Goal: Information Seeking & Learning: Compare options

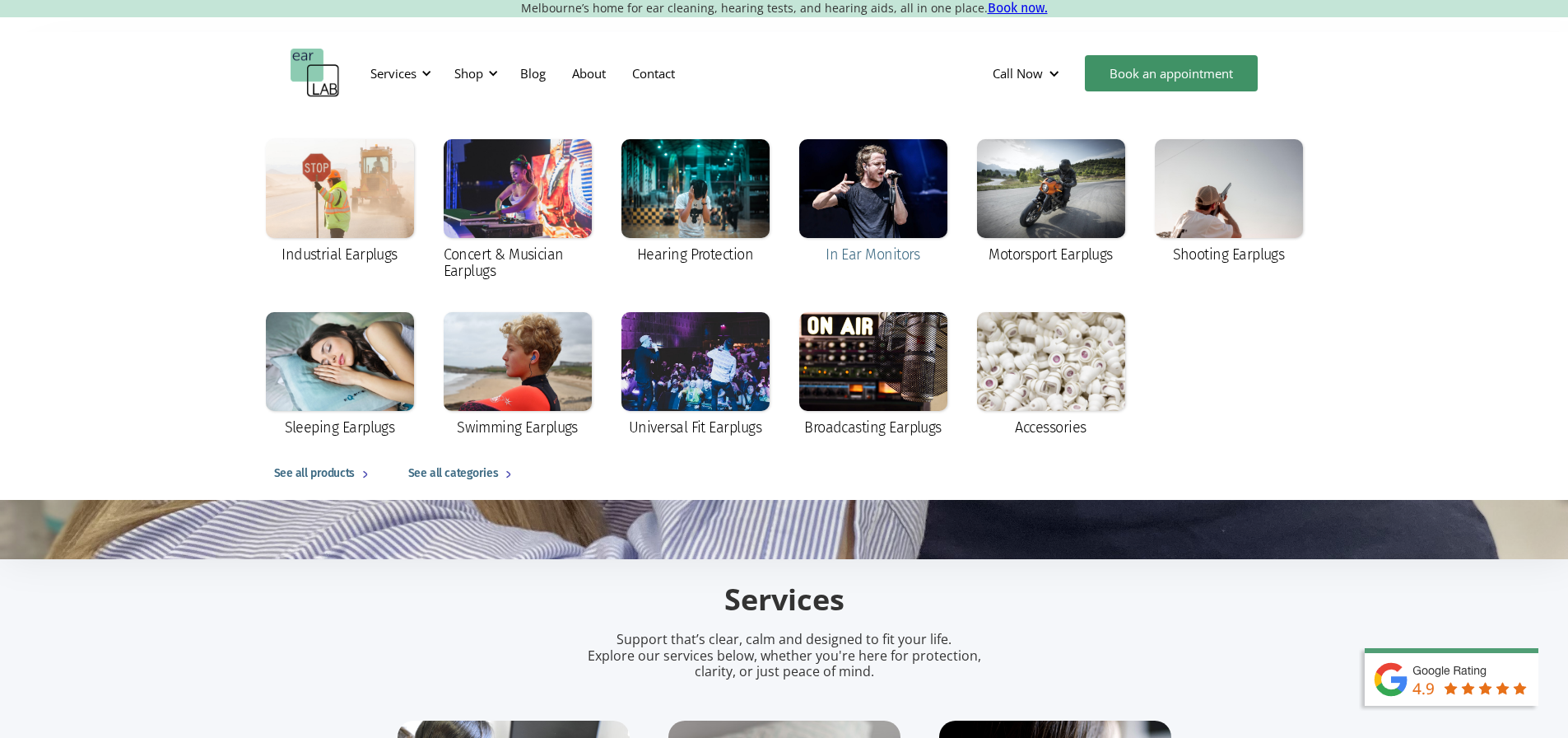
click at [899, 142] on div at bounding box center [873, 188] width 148 height 99
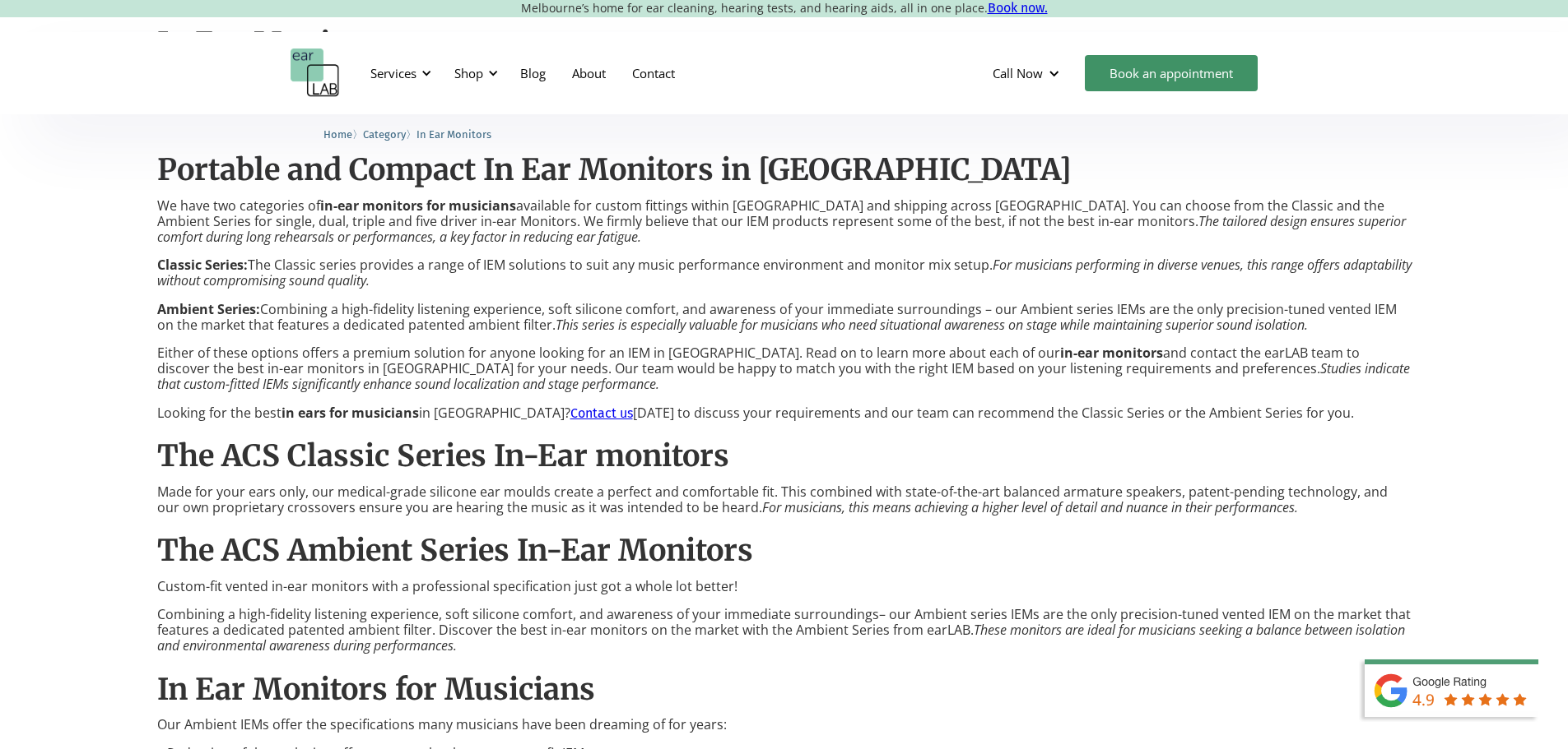
scroll to position [1234, 0]
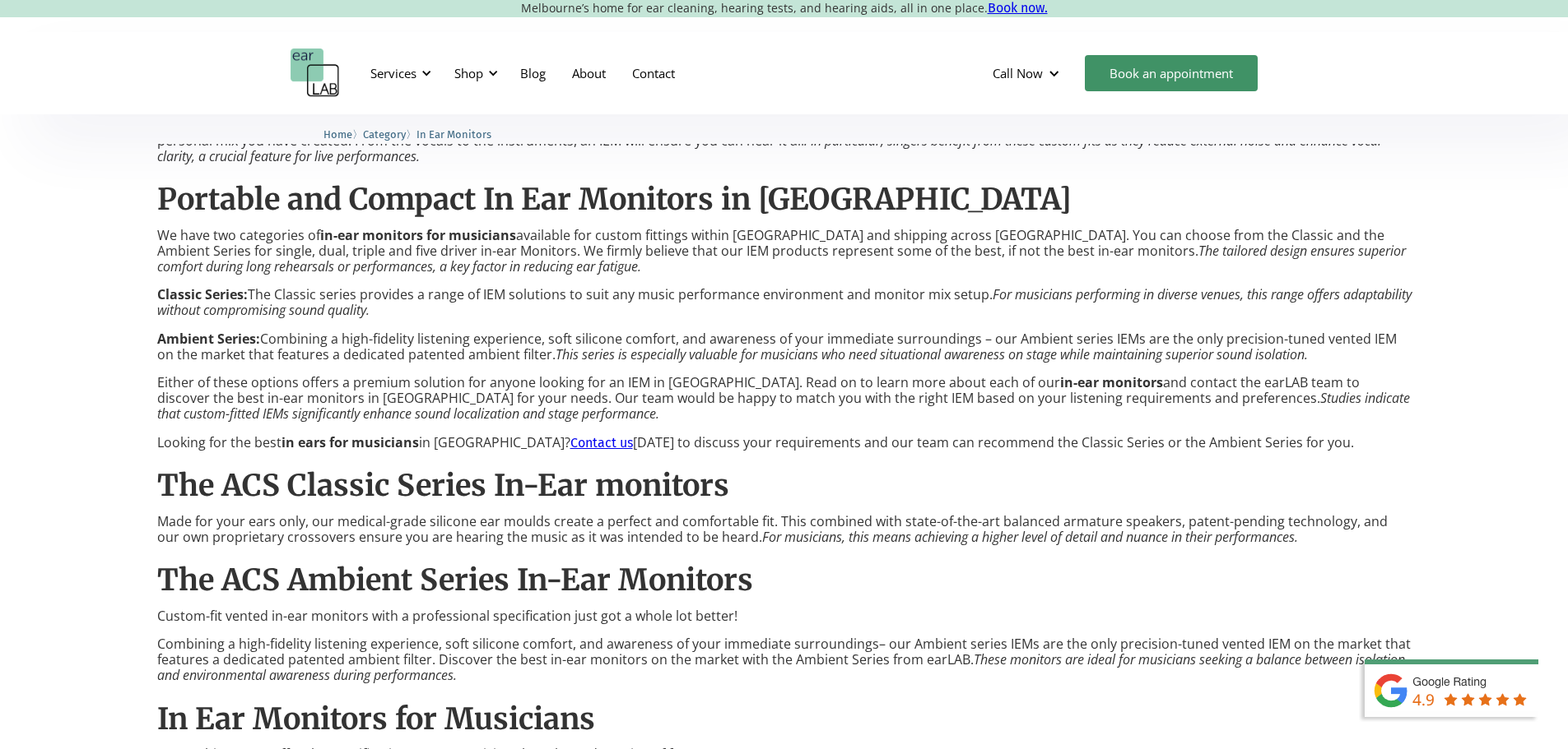
click at [391, 345] on p "Ambient Series: Combining a high-fidelity listening experience, soft silicone c…" at bounding box center [784, 347] width 1255 height 31
click at [625, 302] on p "Classic Series: The Classic series provides a range of IEM solutions to suit an…" at bounding box center [784, 302] width 1255 height 31
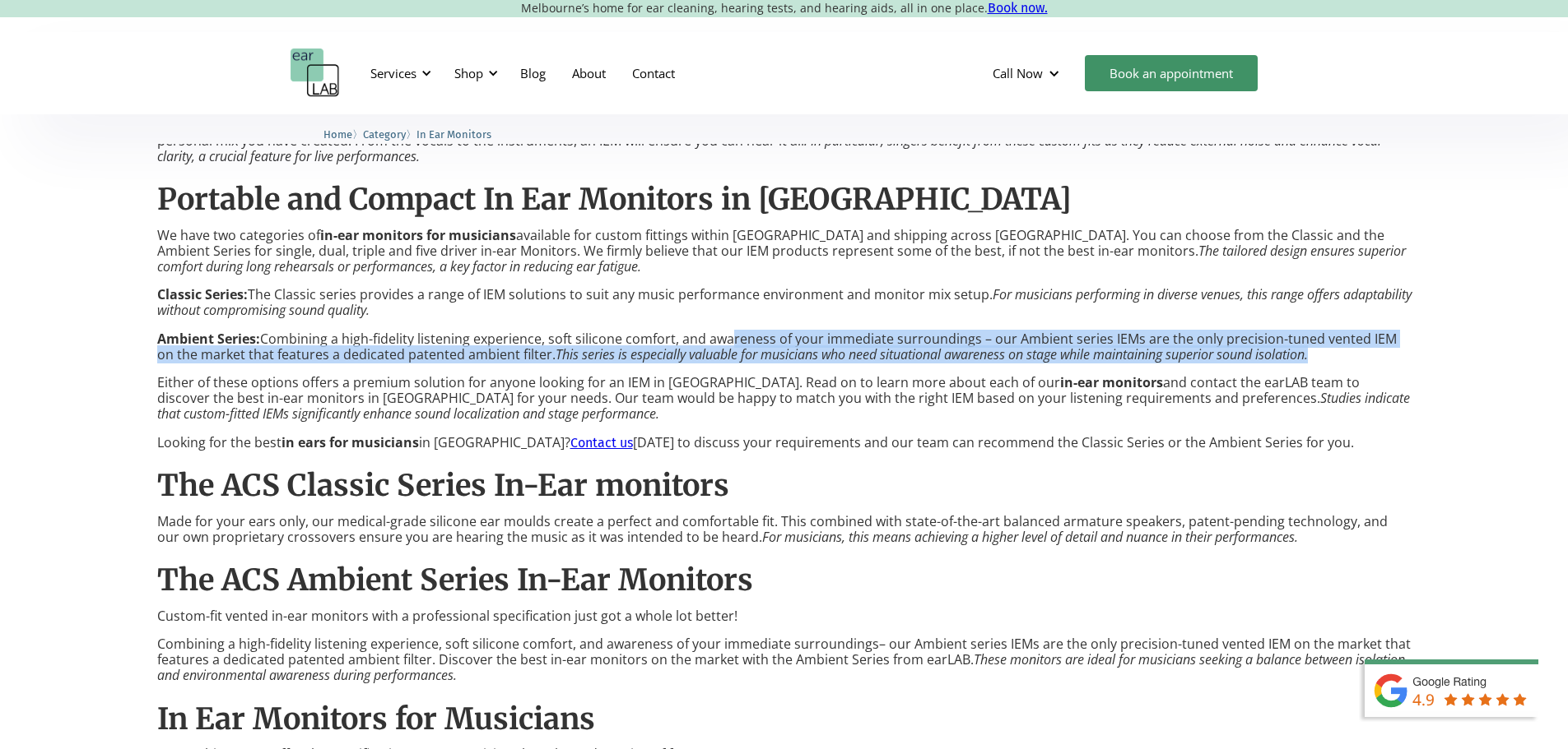
drag, startPoint x: 713, startPoint y: 325, endPoint x: 1285, endPoint y: 351, distance: 572.6
click at [1285, 351] on div "In Ear Monitors Are you looking for a high-quality, custom-made set of in ear m…" at bounding box center [784, 749] width 1255 height 1423
click at [1285, 351] on p "Ambient Series: Combining a high-fidelity listening experience, soft silicone c…" at bounding box center [784, 347] width 1255 height 31
drag, startPoint x: 965, startPoint y: 332, endPoint x: 1255, endPoint y: 356, distance: 291.0
click at [1255, 356] on p "Ambient Series: Combining a high-fidelity listening experience, soft silicone c…" at bounding box center [784, 347] width 1255 height 31
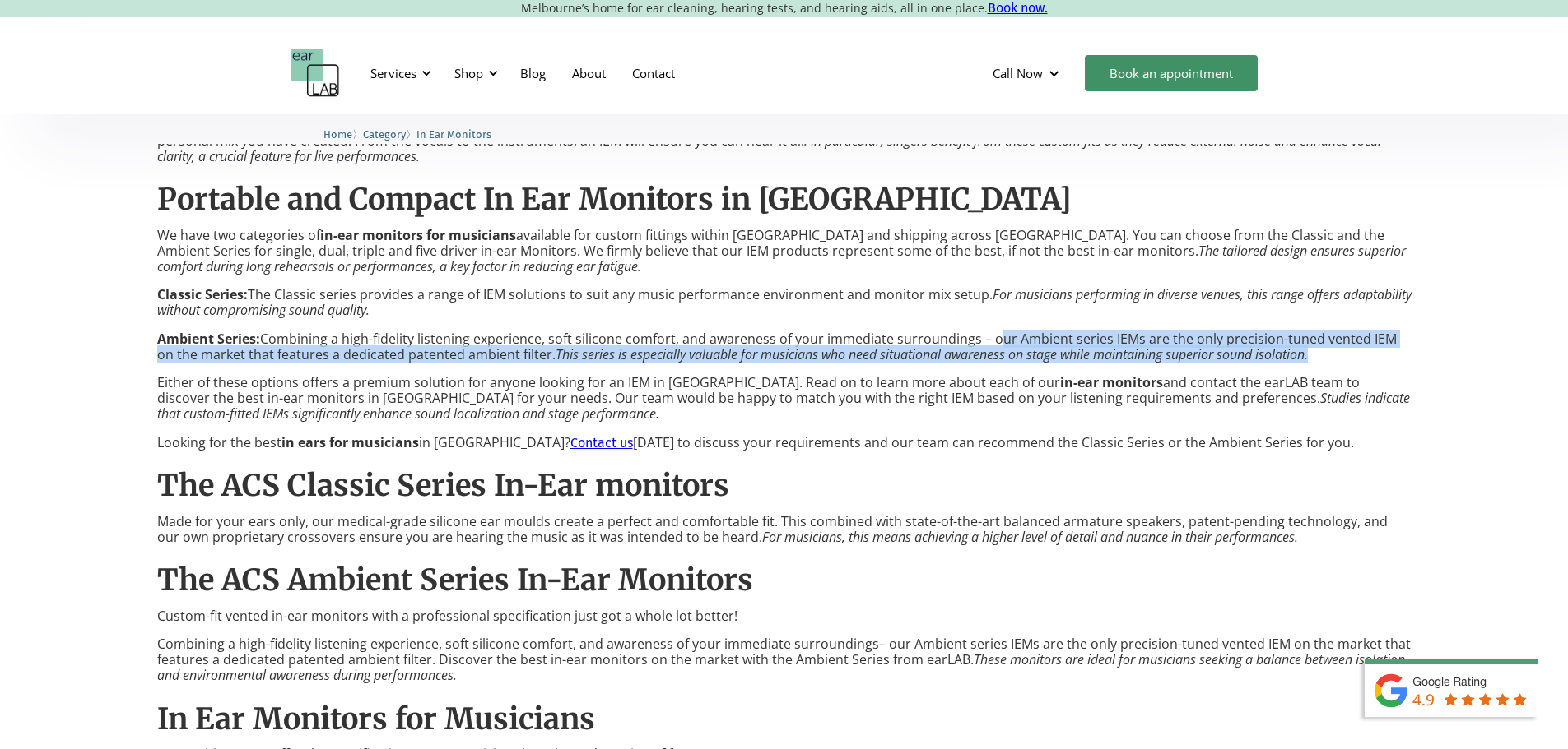
click at [1255, 356] on p "Ambient Series: Combining a high-fidelity listening experience, soft silicone c…" at bounding box center [784, 347] width 1255 height 31
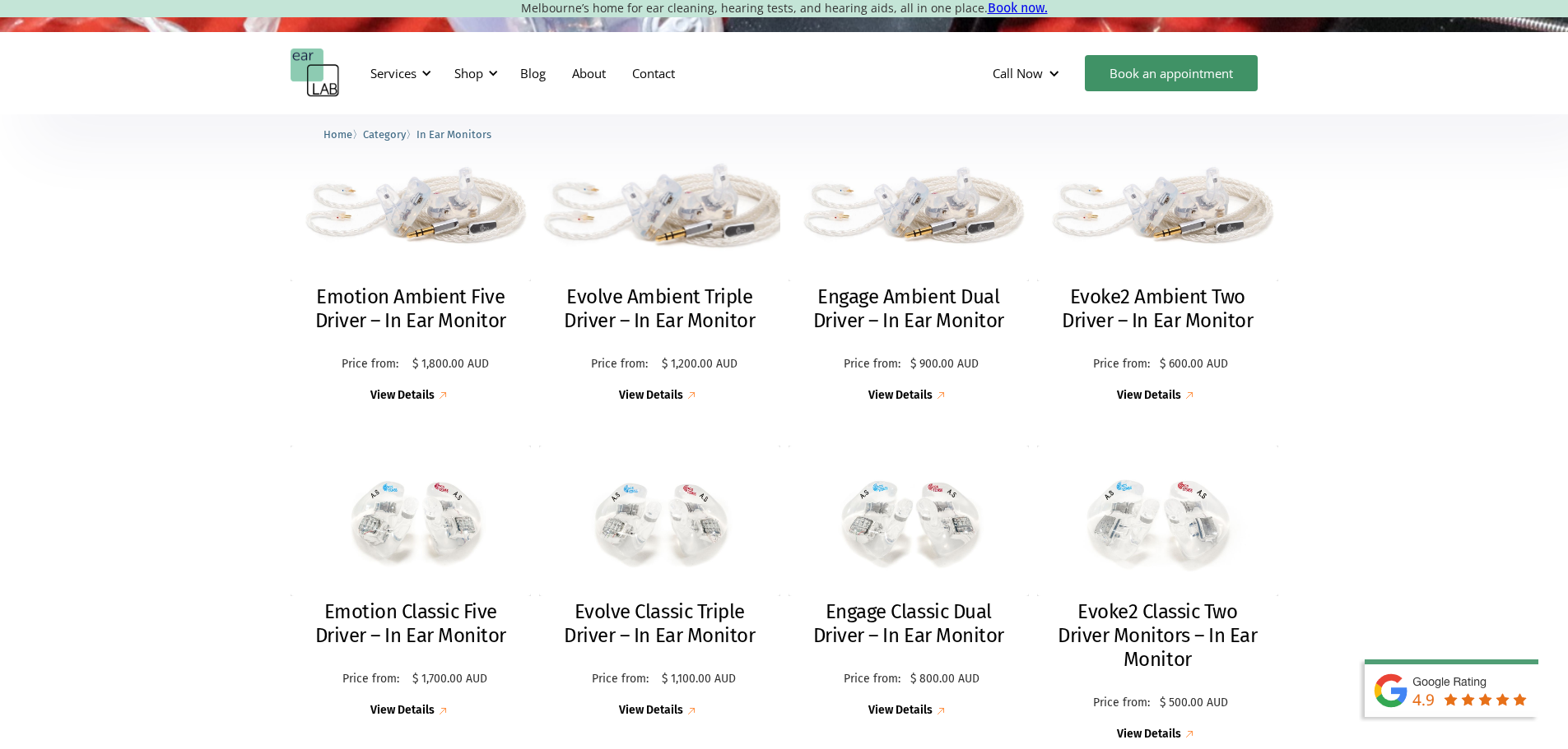
scroll to position [494, 0]
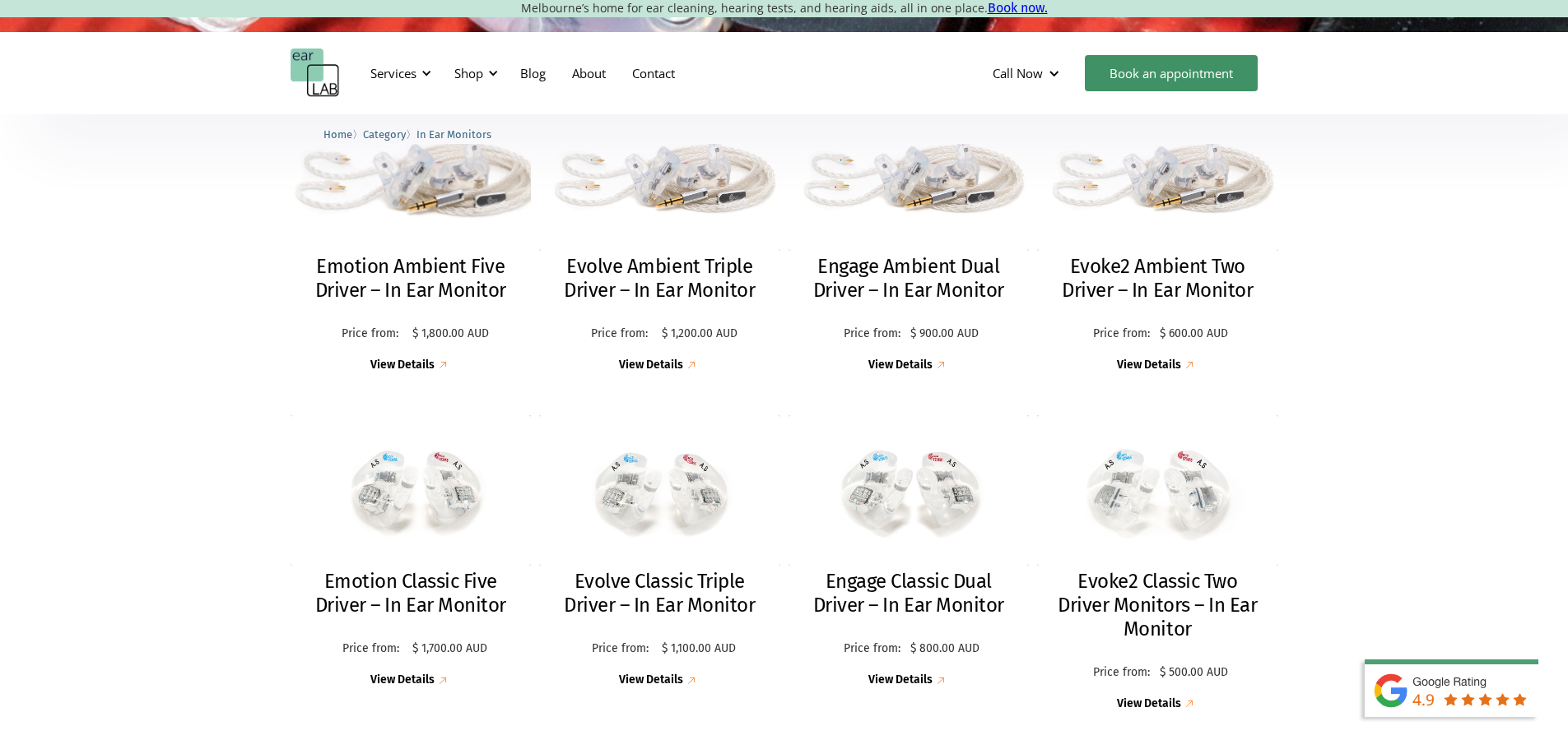
click at [454, 271] on h2 "Emotion Ambient Five Driver – In Ear Monitor" at bounding box center [411, 279] width 208 height 48
click at [396, 580] on h2 "Emotion Classic Five Driver – In Ear Monitor" at bounding box center [411, 594] width 208 height 48
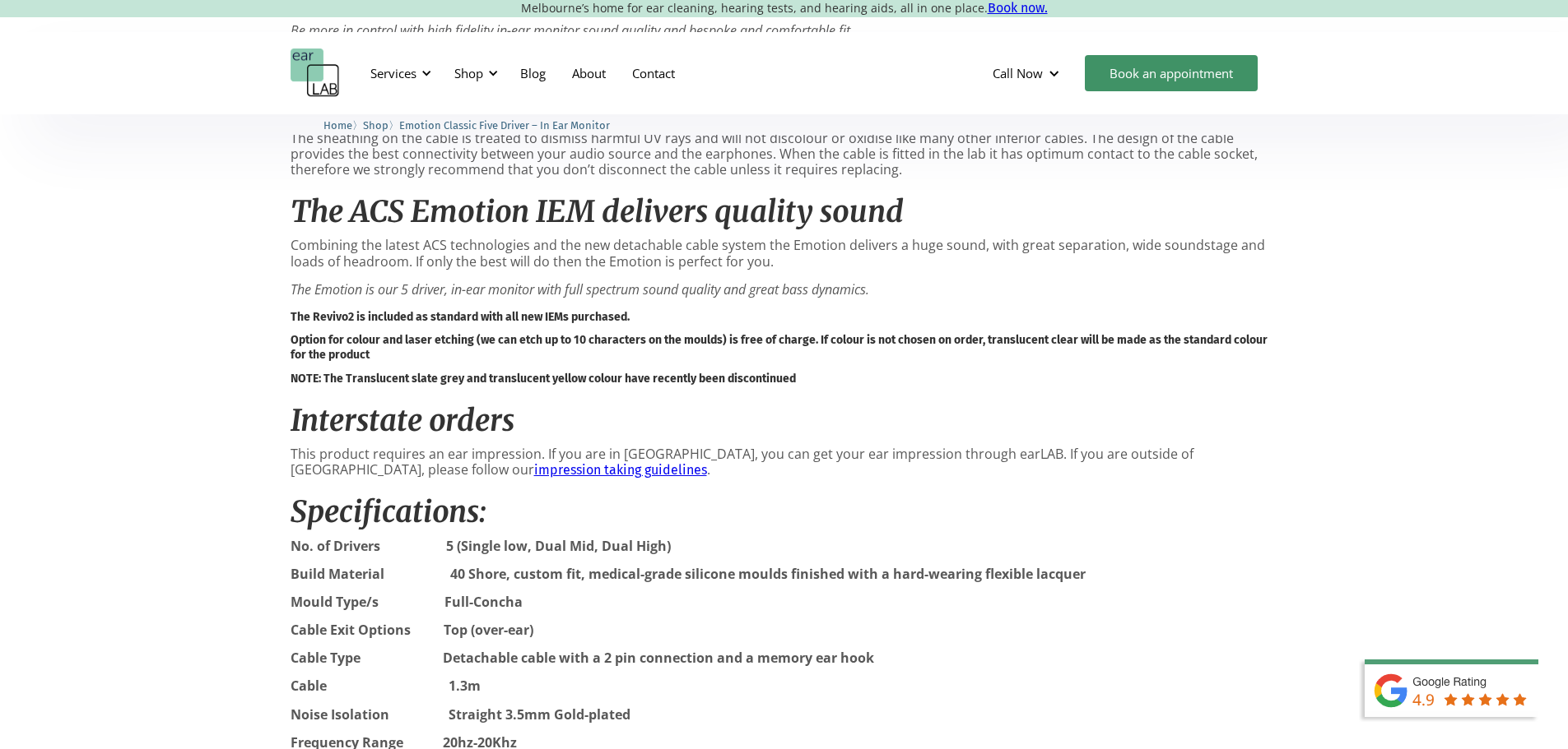
scroll to position [1481, 0]
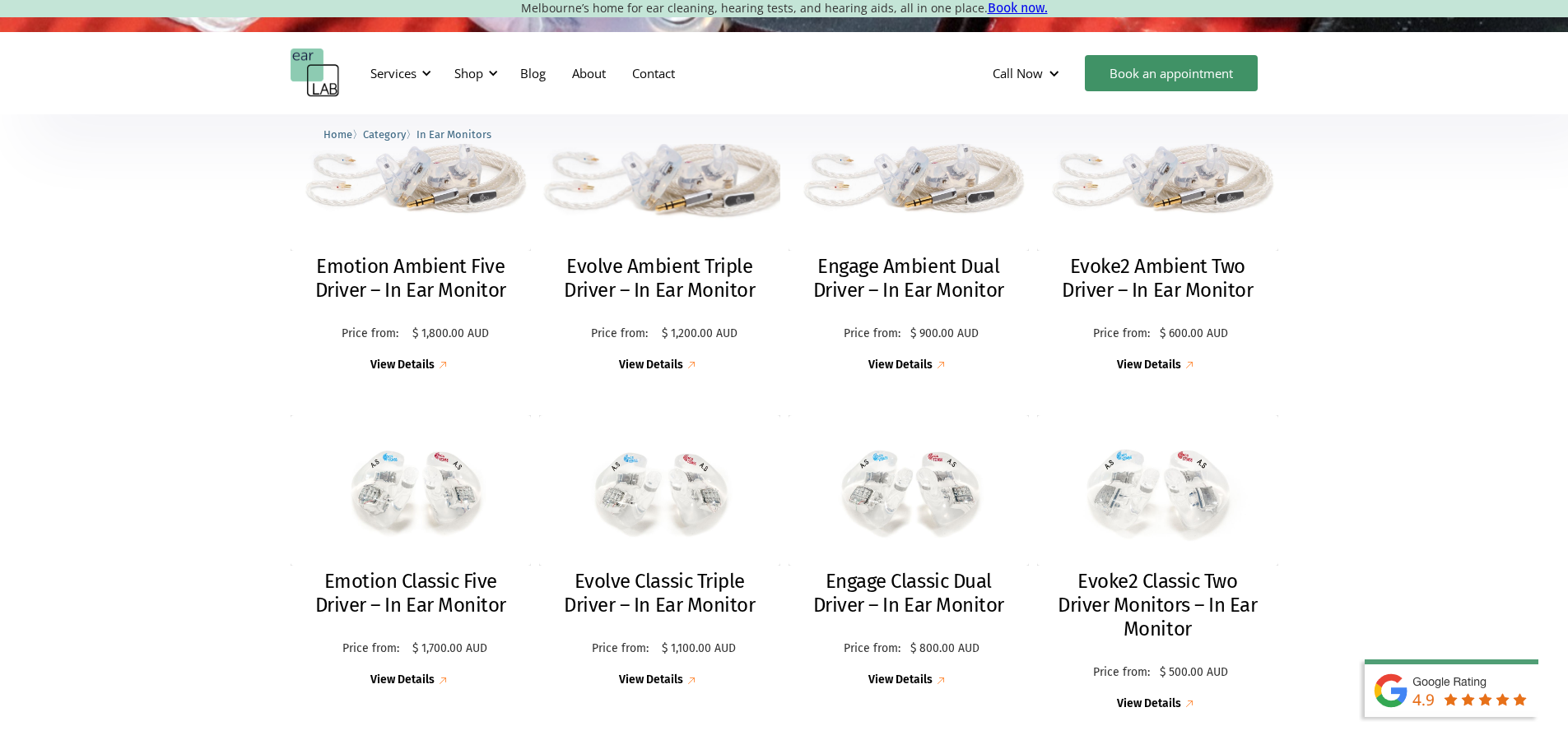
click at [700, 279] on h2 "Evolve Ambient Triple Driver – In Ear Monitor" at bounding box center [660, 279] width 208 height 48
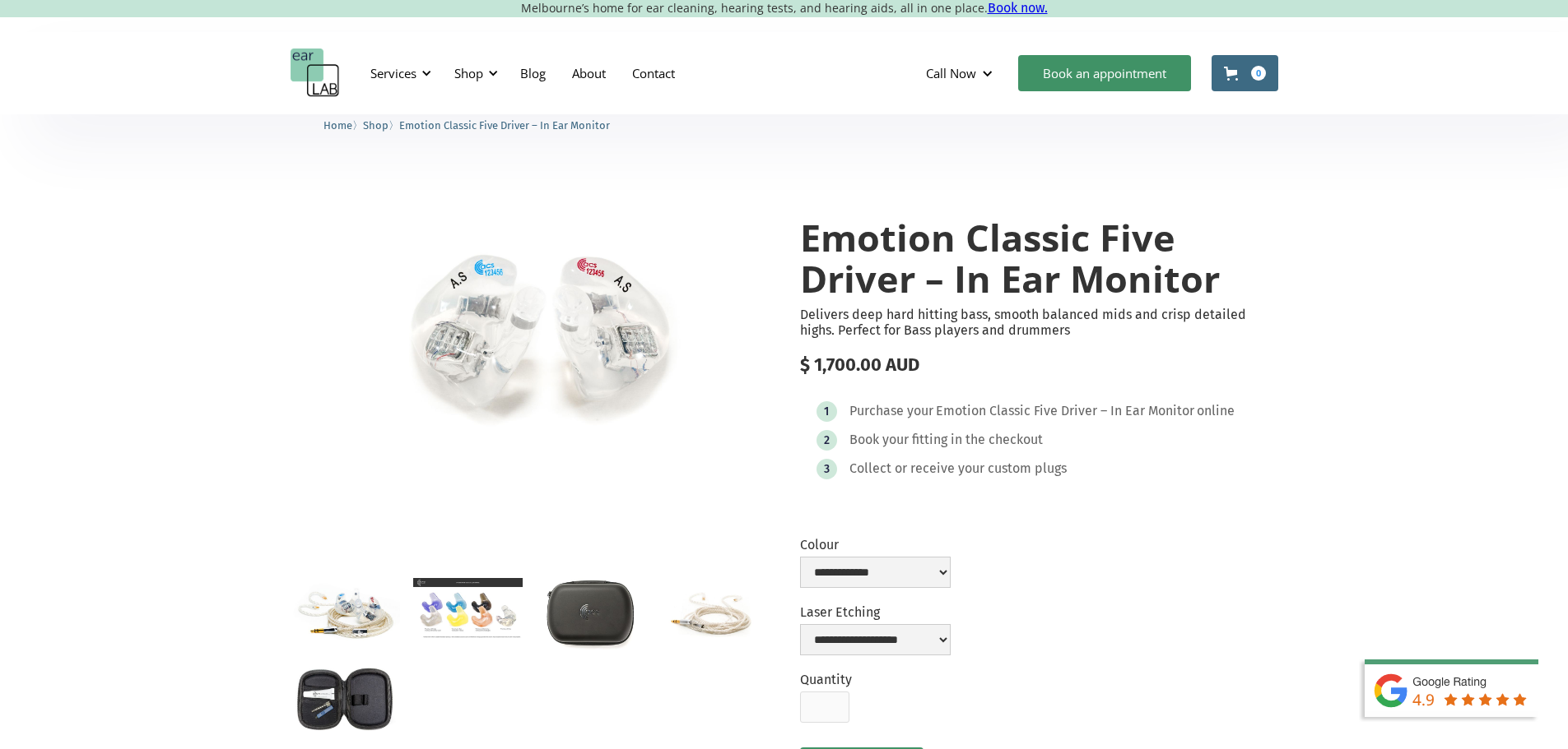
scroll to position [1152, 0]
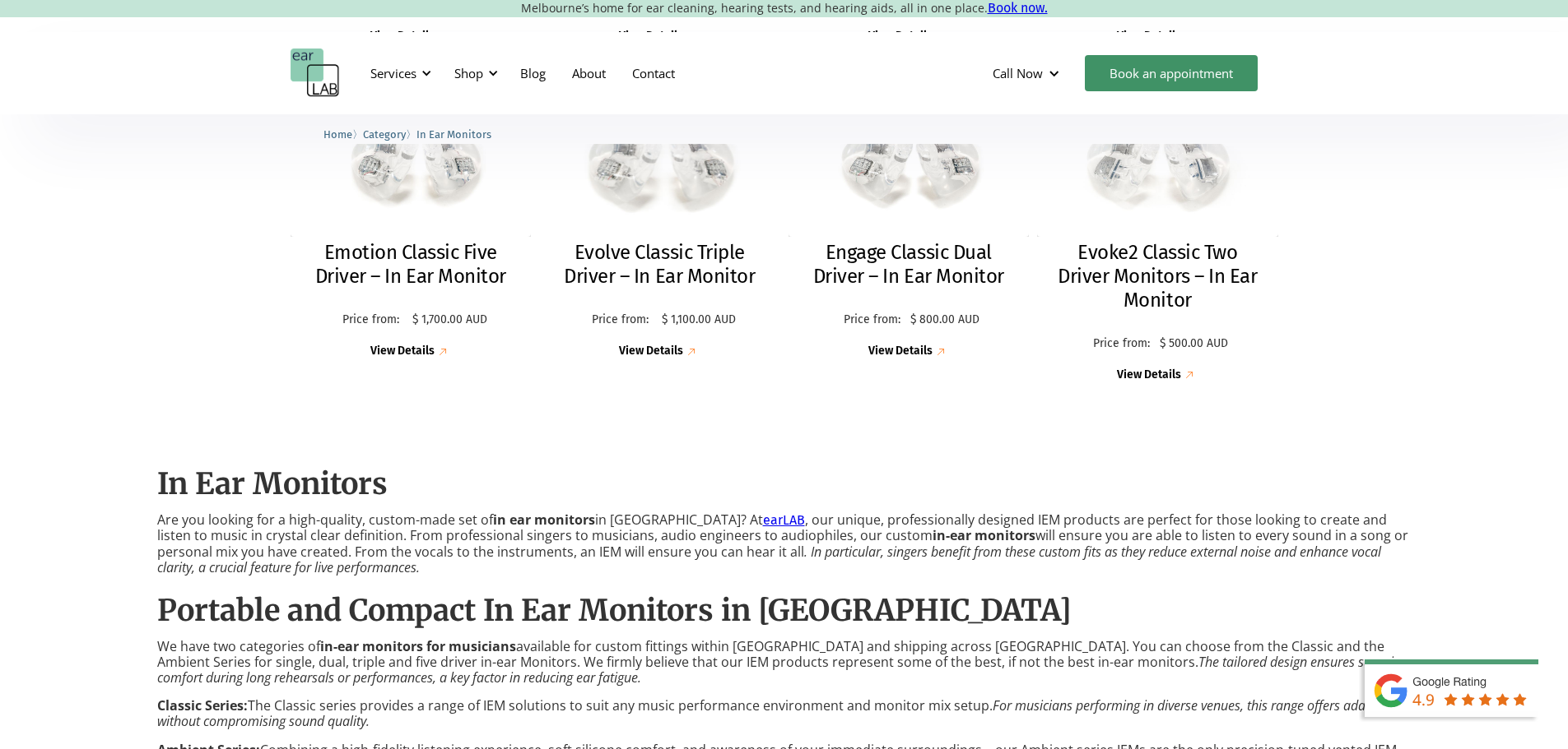
click at [668, 269] on h2 "Evolve Classic Triple Driver – In Ear Monitor" at bounding box center [660, 264] width 208 height 48
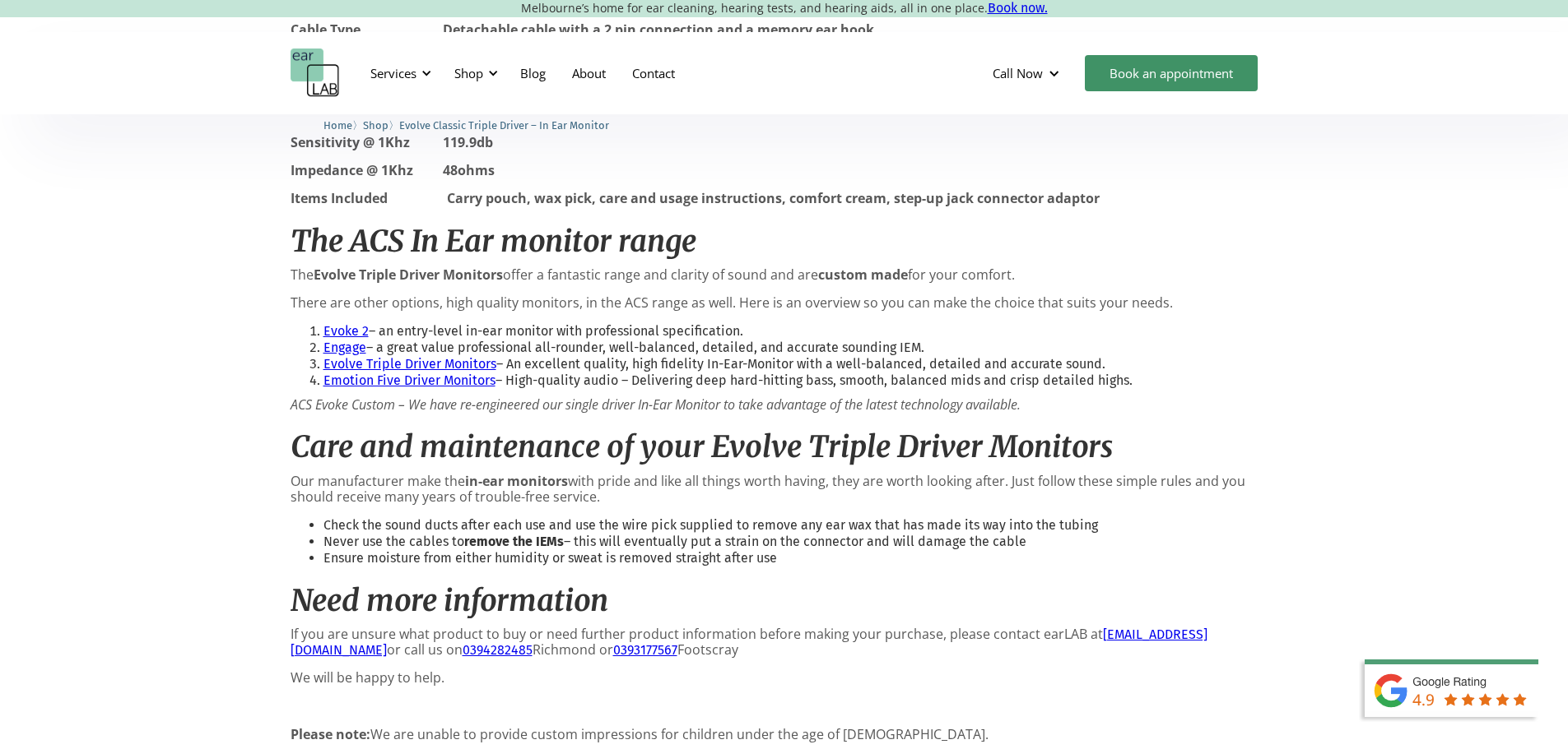
scroll to position [1809, 0]
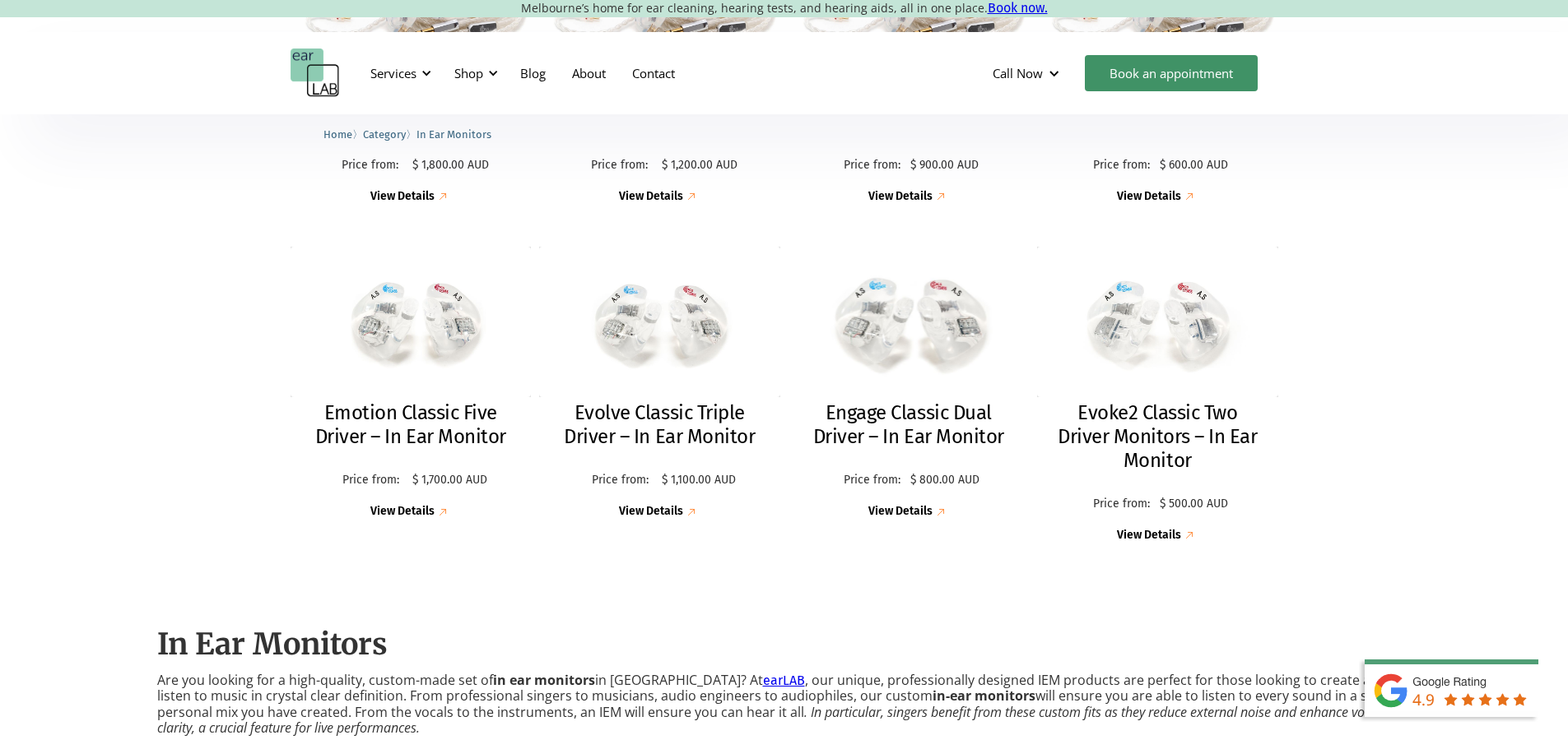
scroll to position [662, 0]
click at [924, 428] on h2 "Engage Classic Dual Driver – In Ear Monitor" at bounding box center [908, 426] width 208 height 48
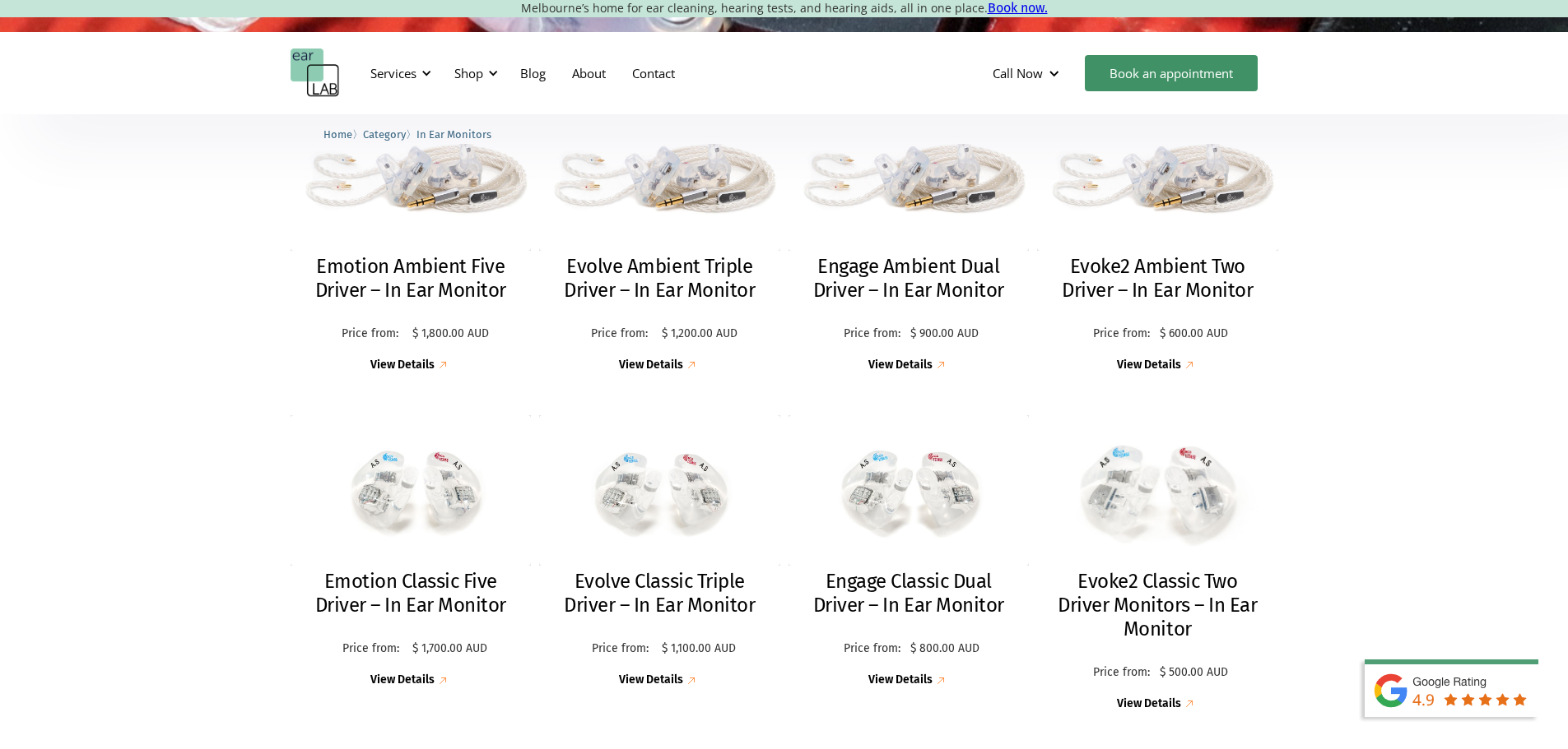
click at [1154, 547] on img at bounding box center [1157, 490] width 263 height 164
